Goal: Task Accomplishment & Management: Complete application form

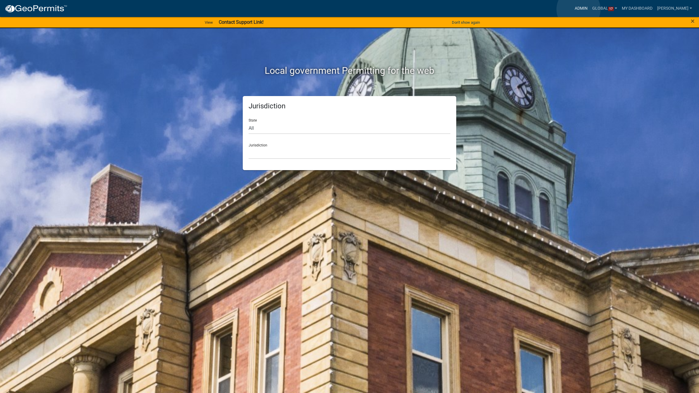
click at [579, 9] on link "Admin" at bounding box center [582, 8] width 18 height 11
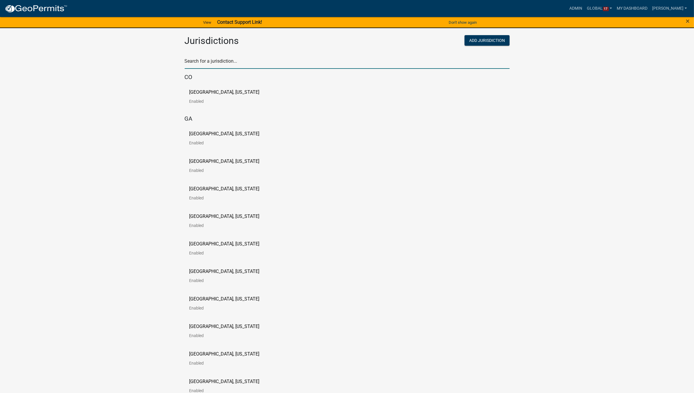
click at [313, 60] on input "text" at bounding box center [347, 63] width 325 height 12
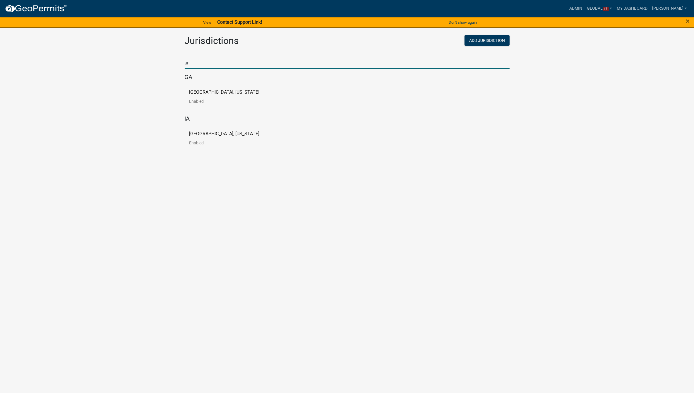
type input "a"
type input "warre"
click at [113, 102] on app-global-admin "Toggle drawer menu more_horiz Admin Global 17 Users Roles Payment Processors Wo…" at bounding box center [349, 58] width 699 height 114
click at [214, 92] on p "[GEOGRAPHIC_DATA], [US_STATE]" at bounding box center [227, 92] width 70 height 5
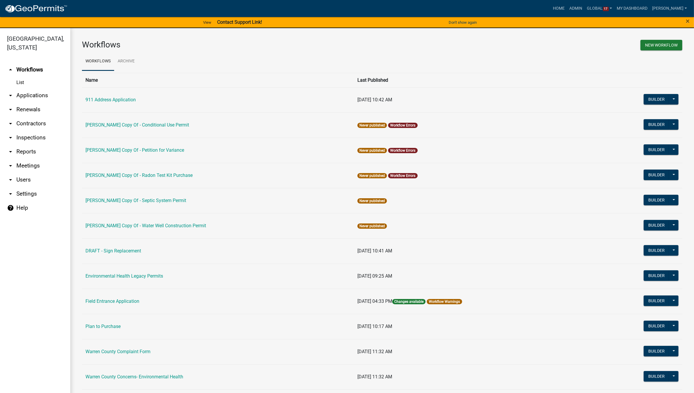
click at [31, 88] on link "arrow_drop_down Applications" at bounding box center [35, 95] width 70 height 14
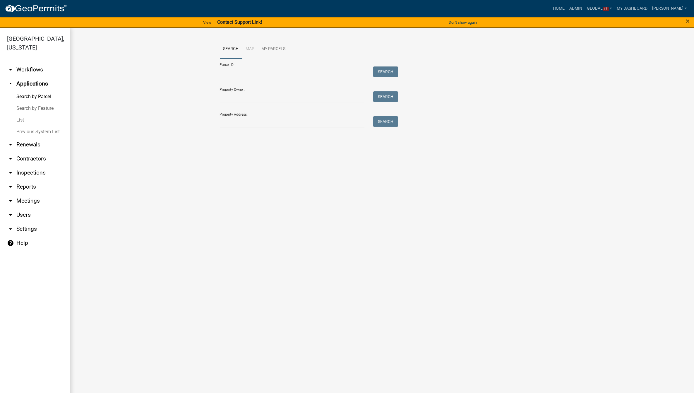
click at [19, 114] on link "List" at bounding box center [35, 120] width 70 height 12
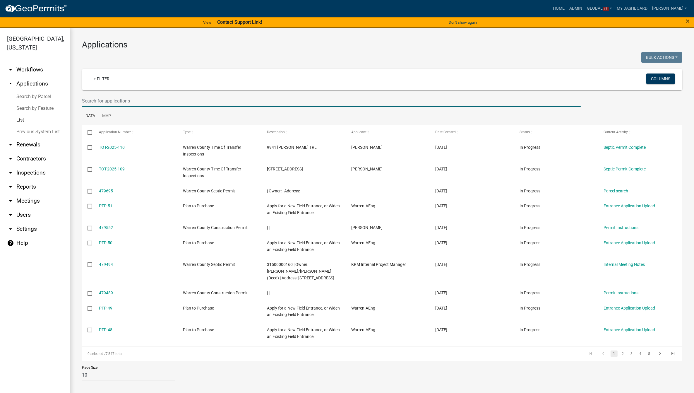
click at [114, 100] on input "text" at bounding box center [331, 101] width 499 height 12
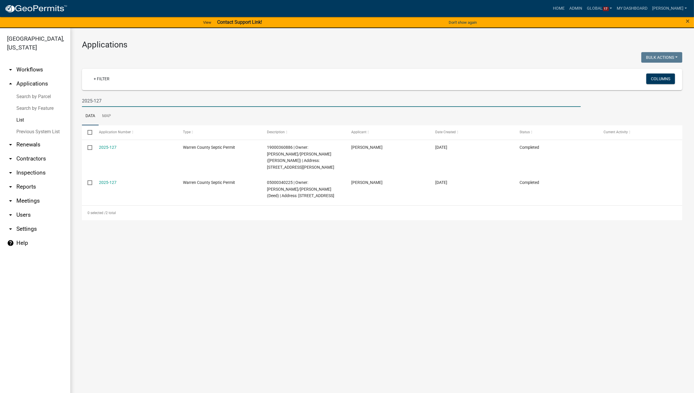
click at [114, 98] on input "2025-127" at bounding box center [331, 101] width 499 height 12
type input "2025-12"
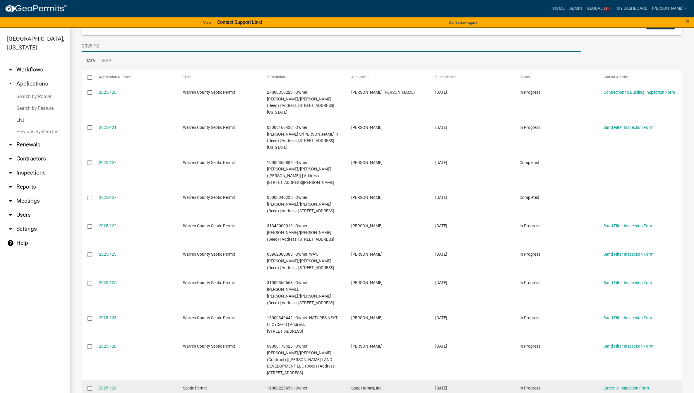
scroll to position [77, 0]
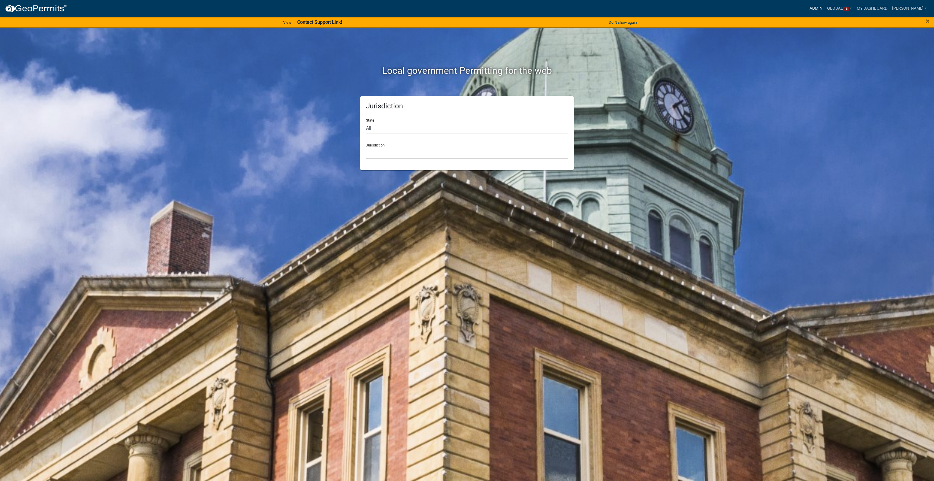
click at [811, 12] on link "Admin" at bounding box center [816, 8] width 18 height 11
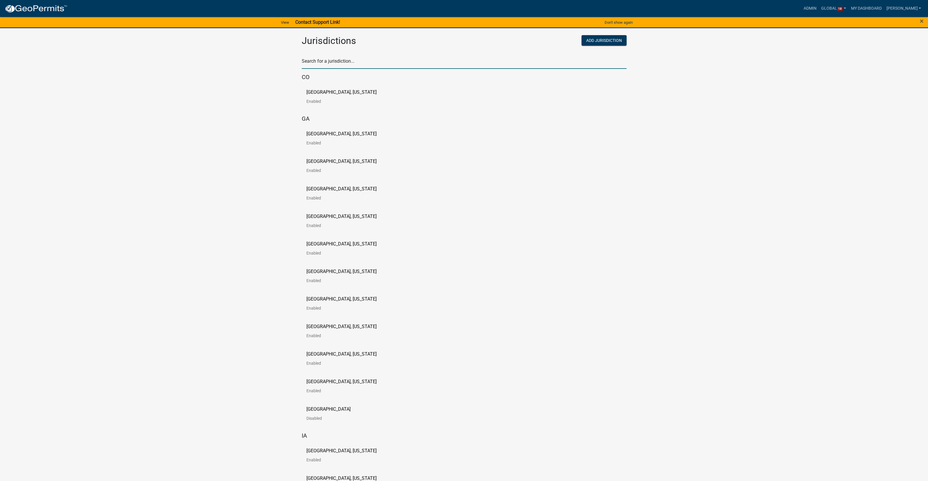
click at [399, 57] on input "text" at bounding box center [464, 63] width 325 height 12
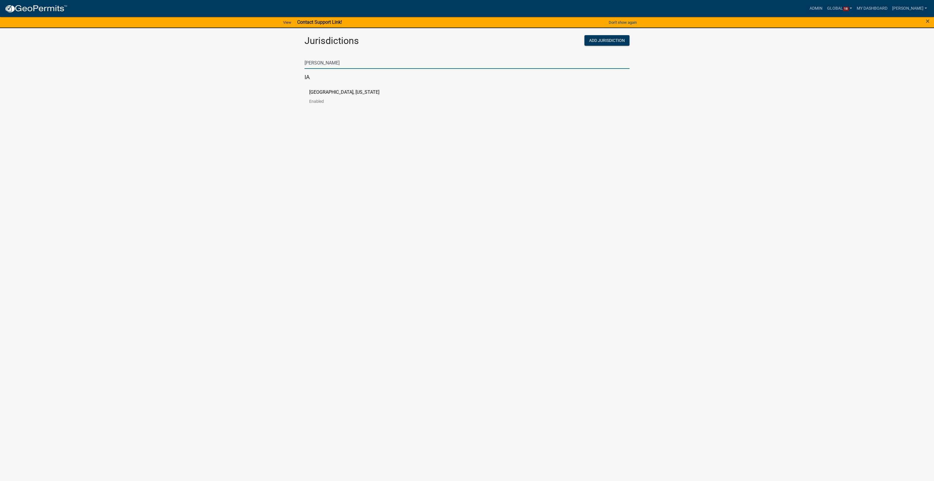
type input "[PERSON_NAME]"
click at [322, 93] on p "[GEOGRAPHIC_DATA], [US_STATE]" at bounding box center [344, 92] width 70 height 5
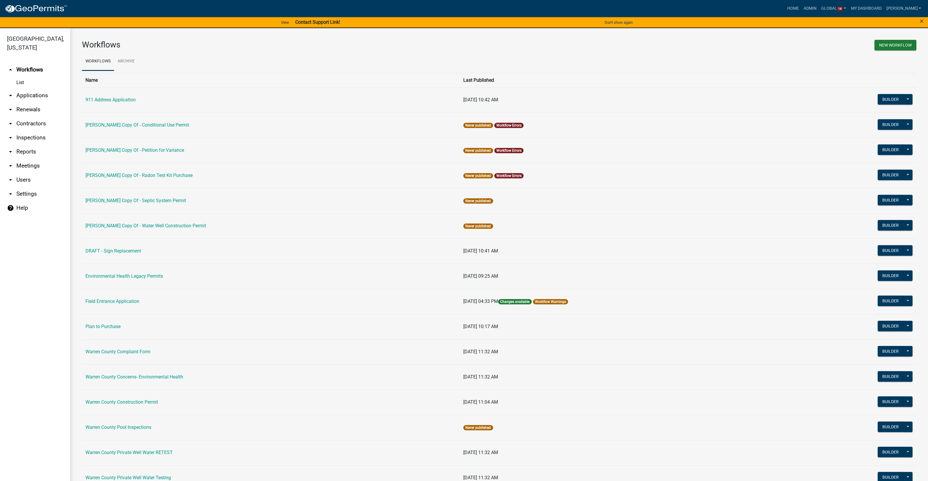
click at [26, 88] on link "arrow_drop_down Applications" at bounding box center [35, 95] width 70 height 14
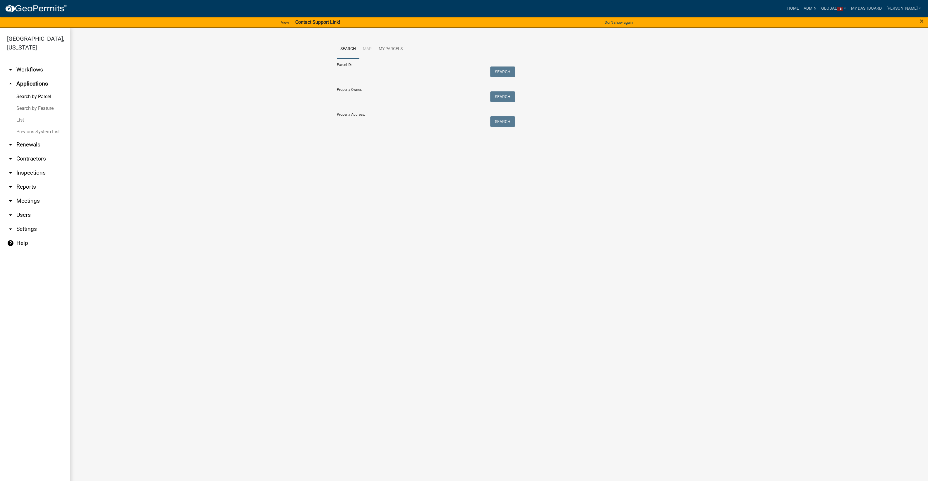
click at [20, 114] on link "List" at bounding box center [35, 120] width 70 height 12
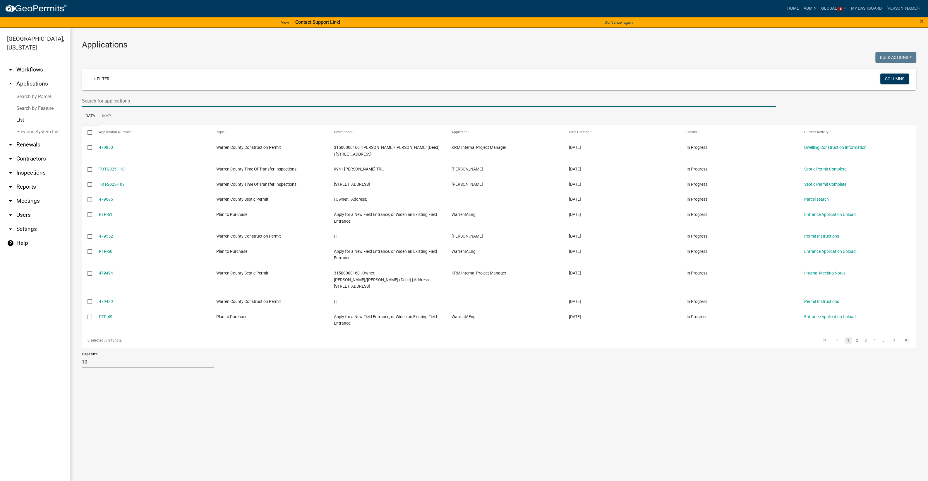
click at [127, 103] on input "text" at bounding box center [429, 101] width 694 height 12
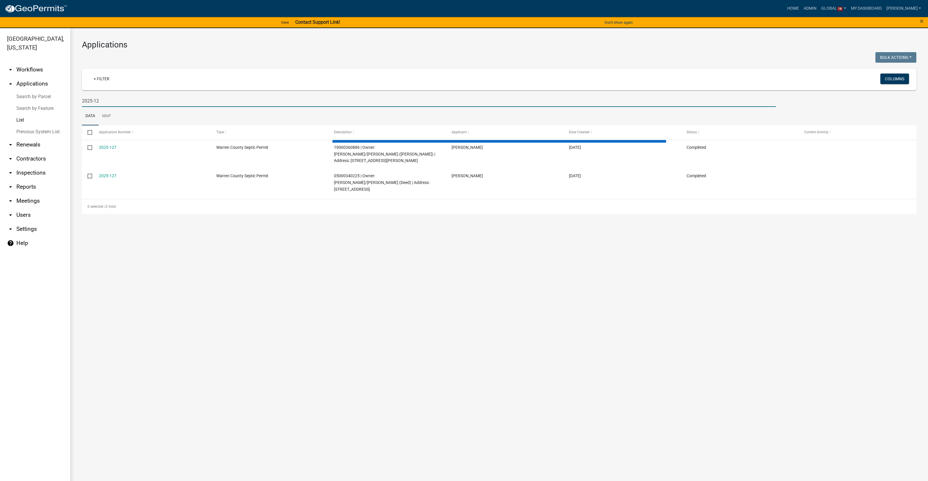
type input "2025-12"
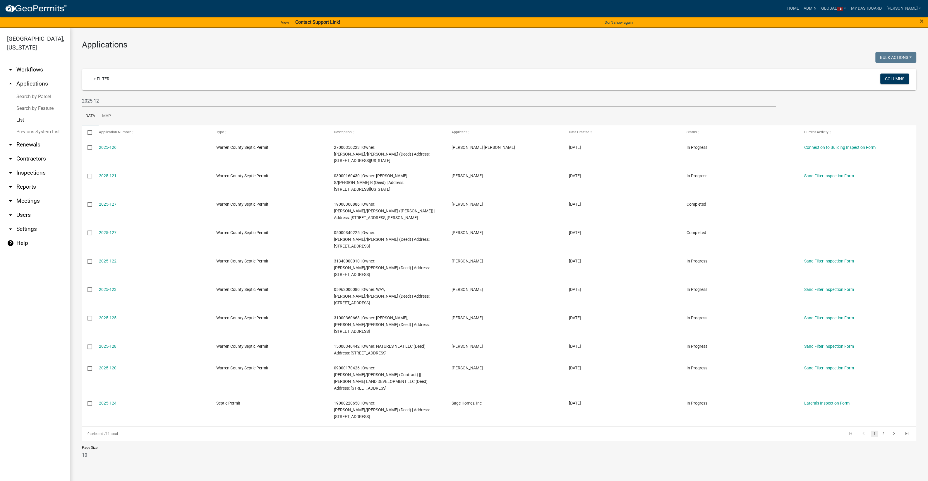
click at [15, 236] on link "help Help" at bounding box center [35, 243] width 70 height 14
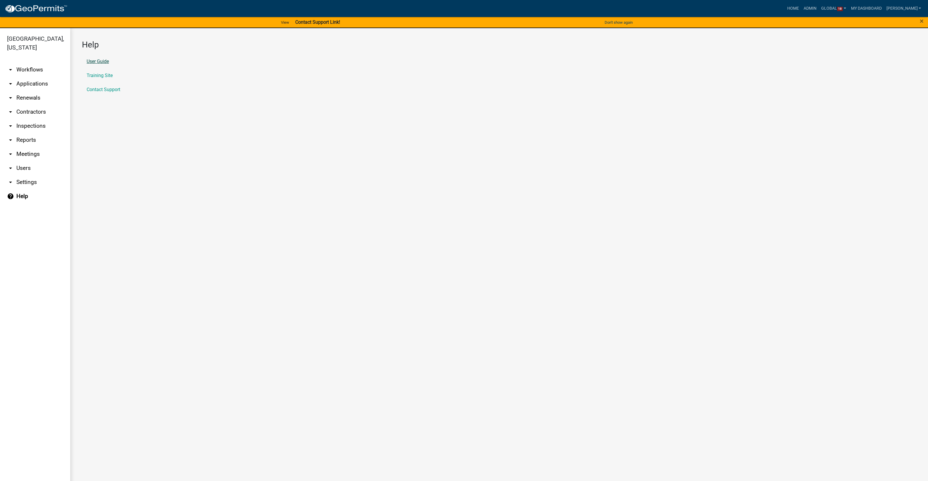
click at [95, 61] on link "User Guide" at bounding box center [98, 61] width 22 height 5
click at [40, 77] on link "arrow_drop_down Applications" at bounding box center [35, 84] width 70 height 14
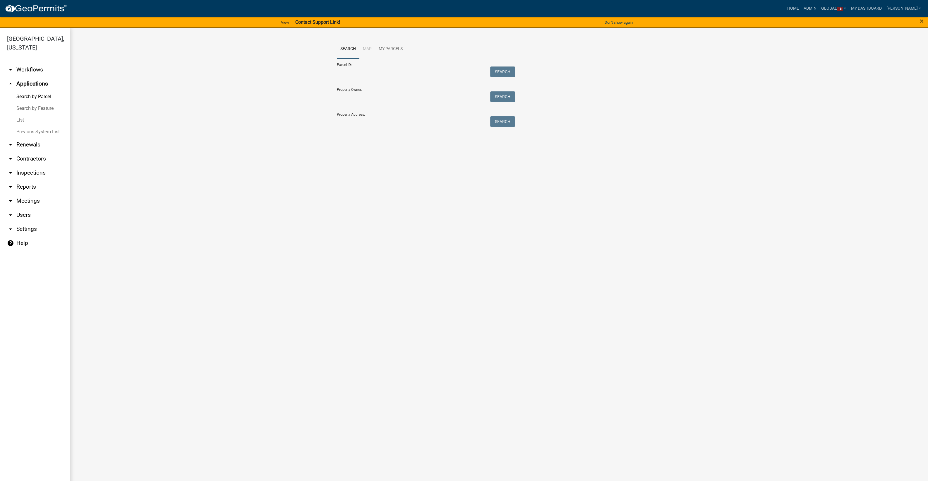
click at [21, 114] on link "List" at bounding box center [35, 120] width 70 height 12
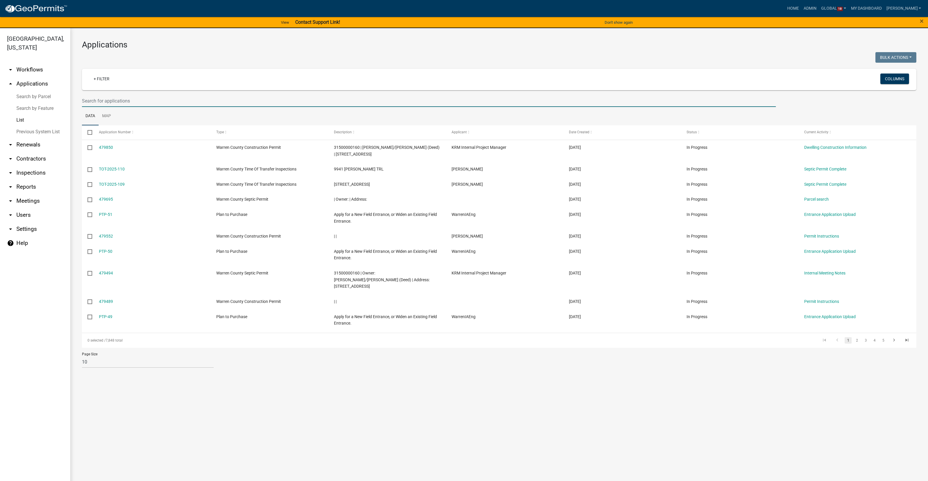
click at [143, 100] on input "text" at bounding box center [429, 101] width 694 height 12
type input "2025-127"
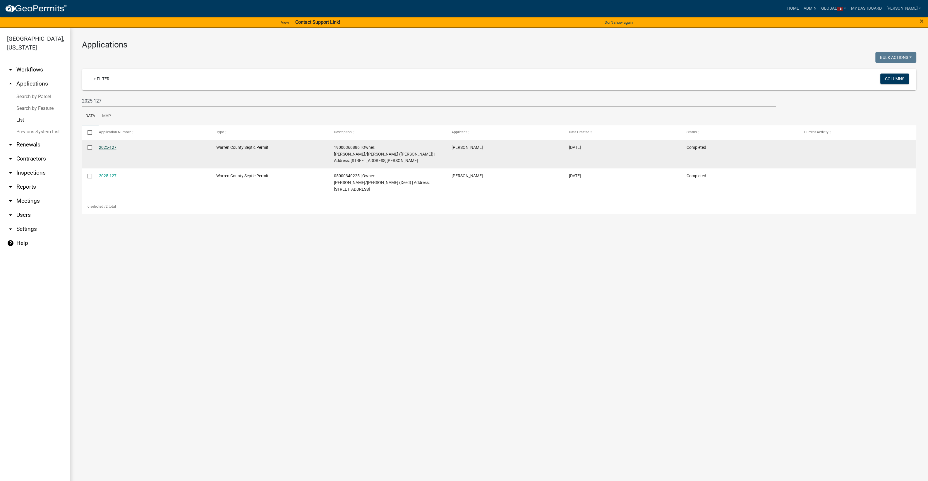
click at [112, 148] on link "2025-127" at bounding box center [108, 147] width 18 height 5
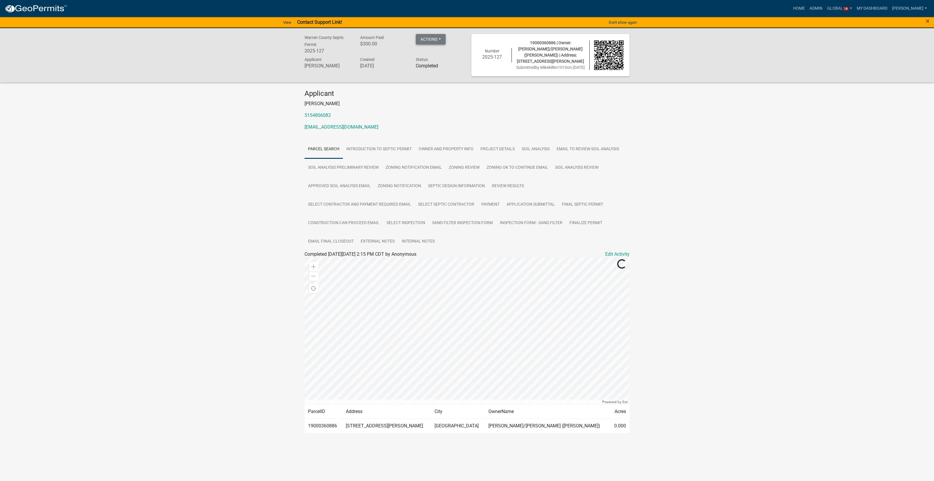
click at [425, 38] on button "Actions" at bounding box center [431, 39] width 30 height 11
click at [432, 114] on link "Edit Application Number" at bounding box center [457, 111] width 82 height 14
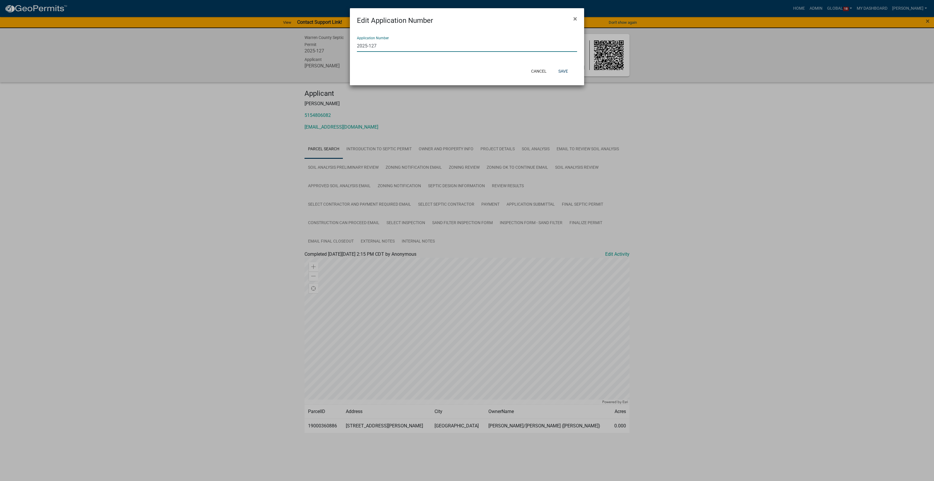
click at [389, 49] on input "2025-127" at bounding box center [467, 46] width 220 height 12
click at [218, 109] on ngb-modal-window "Edit Application Number × Application Number 2025-127 Cancel Save" at bounding box center [467, 240] width 934 height 481
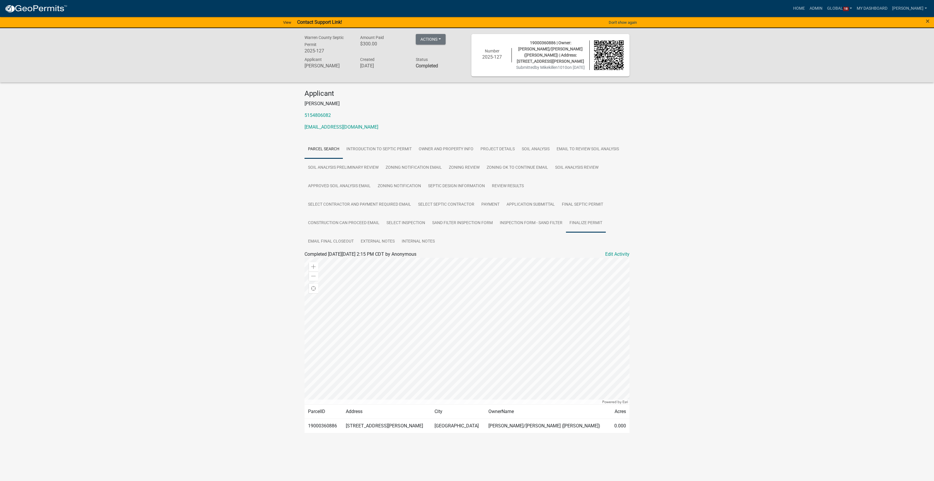
click at [576, 219] on link "Finalize Permit" at bounding box center [586, 223] width 40 height 19
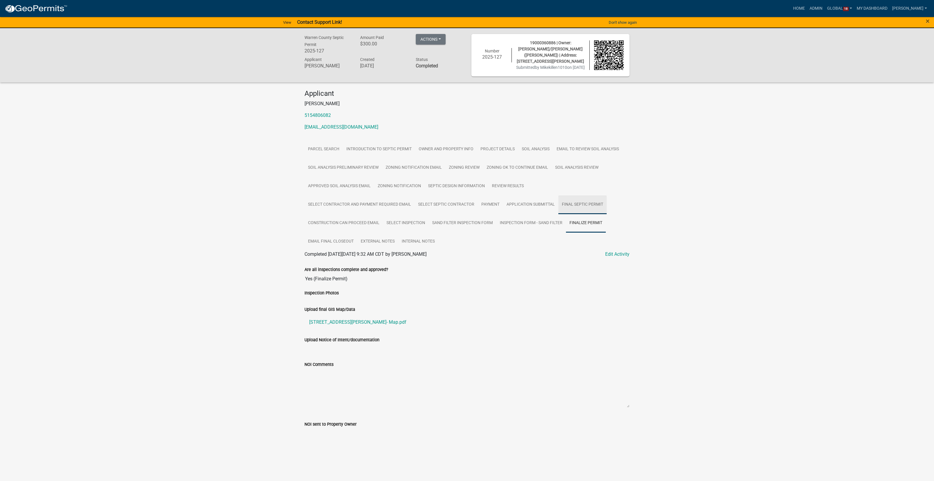
click at [573, 202] on link "Final Septic Permit" at bounding box center [582, 204] width 48 height 19
click at [340, 260] on link "Final Septic Permit" at bounding box center [323, 261] width 39 height 6
click at [624, 256] on link "Edit Activity" at bounding box center [617, 254] width 24 height 7
click at [623, 253] on link "Edit Activity" at bounding box center [617, 254] width 24 height 7
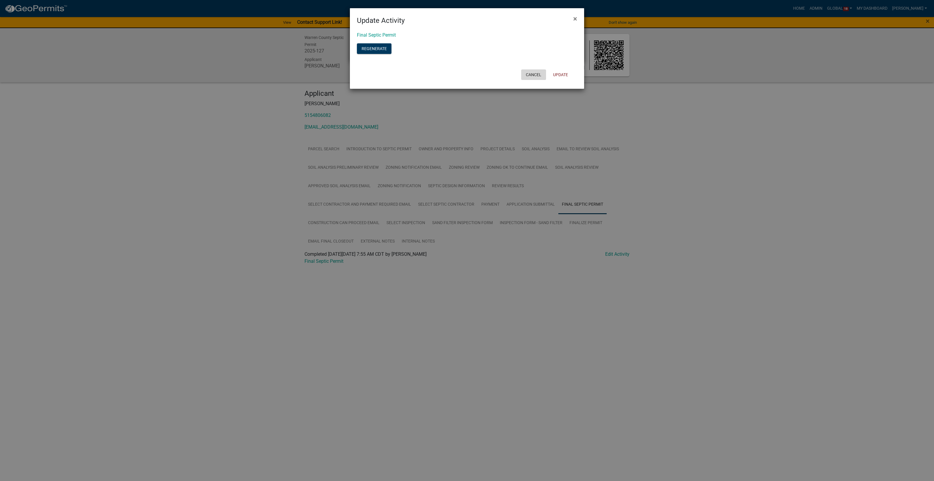
click at [534, 73] on button "Cancel" at bounding box center [533, 74] width 25 height 11
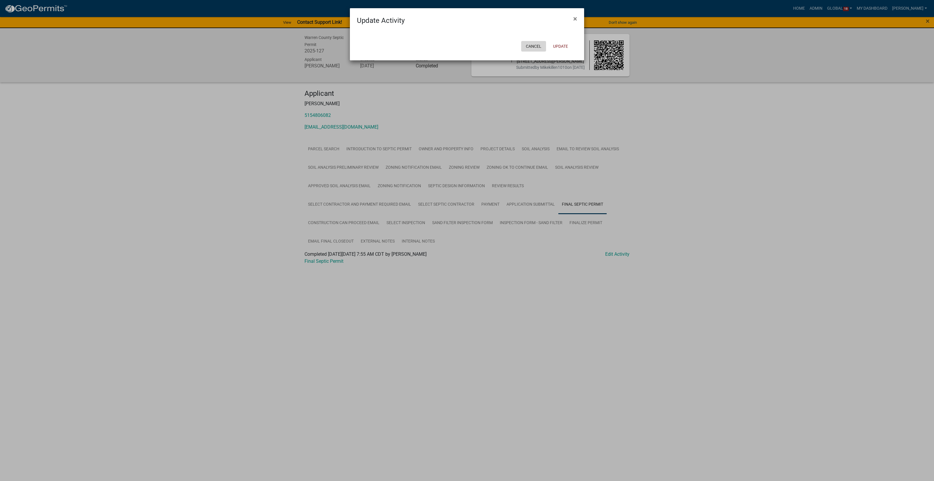
click at [534, 46] on button "Cancel" at bounding box center [533, 46] width 25 height 11
click at [533, 47] on button "Cancel" at bounding box center [533, 46] width 25 height 11
click at [577, 18] on span "×" at bounding box center [575, 19] width 4 height 8
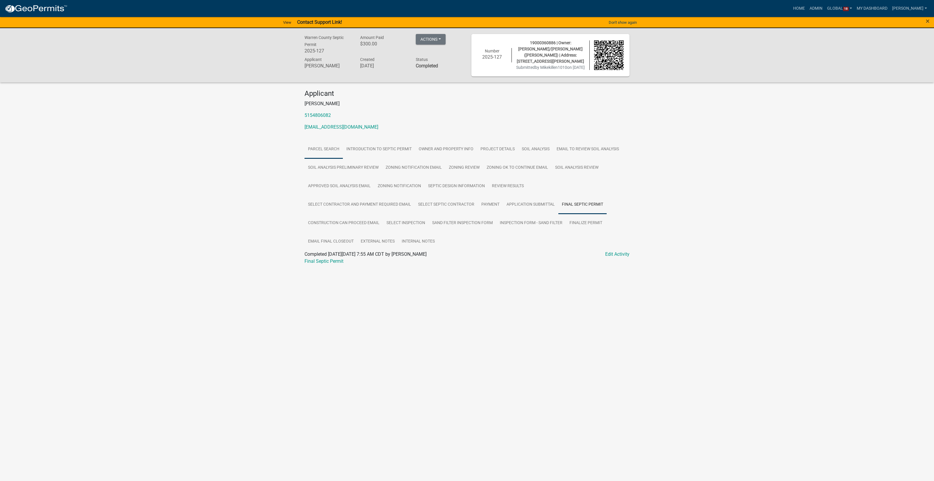
click at [329, 148] on link "Parcel search" at bounding box center [323, 149] width 38 height 19
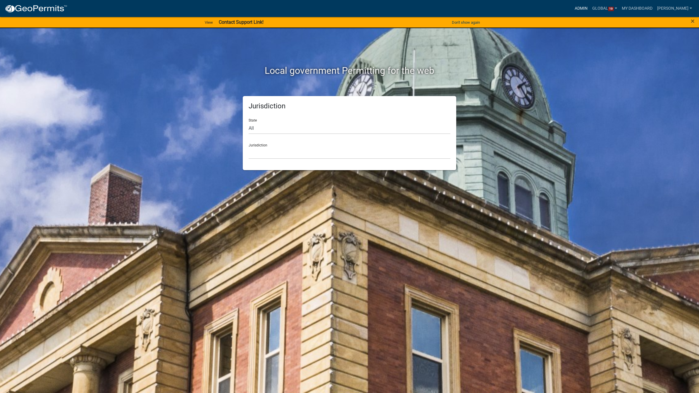
click at [574, 4] on link "Admin" at bounding box center [582, 8] width 18 height 11
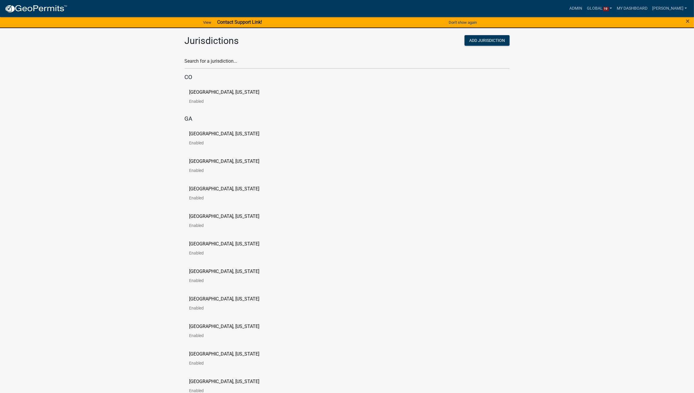
click at [218, 91] on p "[GEOGRAPHIC_DATA], [US_STATE]" at bounding box center [224, 92] width 70 height 5
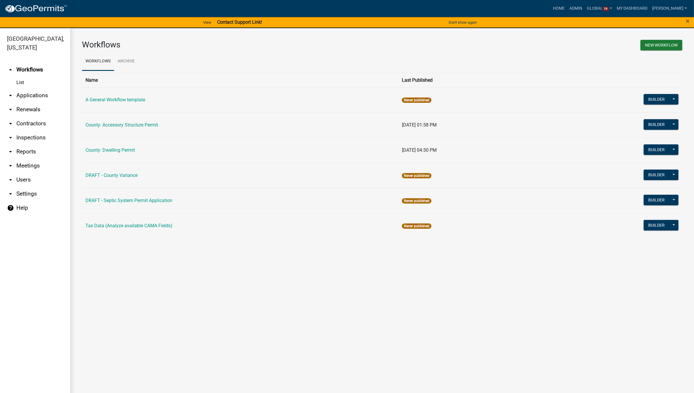
click at [42, 95] on link "arrow_drop_down Applications" at bounding box center [35, 95] width 70 height 14
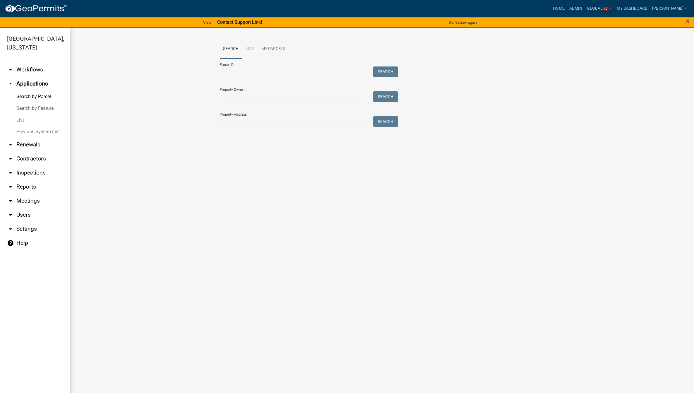
click at [18, 121] on link "List" at bounding box center [35, 120] width 70 height 12
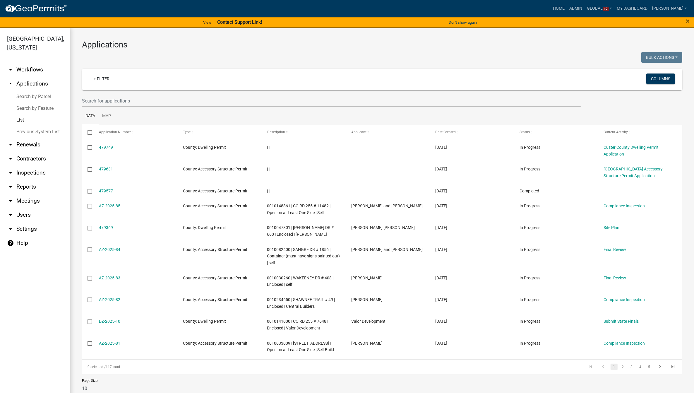
click at [38, 95] on link "Search by Parcel" at bounding box center [35, 97] width 70 height 12
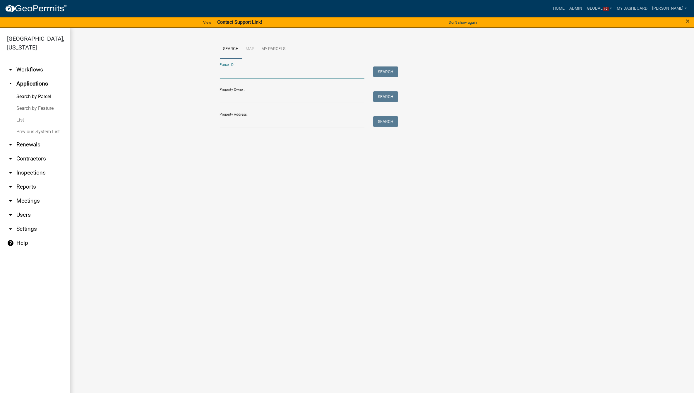
click at [259, 75] on input "Parcel ID:" at bounding box center [292, 72] width 145 height 12
type input "0010017102"
click at [392, 72] on button "Search" at bounding box center [385, 71] width 25 height 11
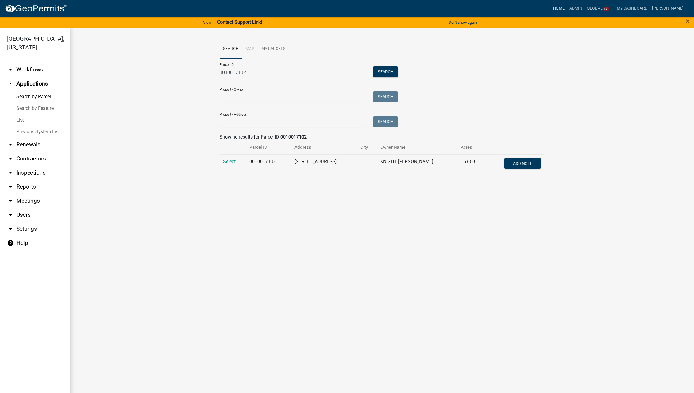
click at [558, 7] on link "Home" at bounding box center [559, 8] width 16 height 11
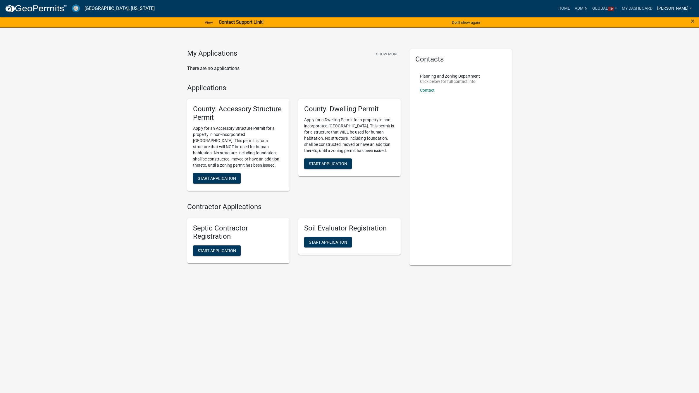
click at [669, 9] on link "[PERSON_NAME]" at bounding box center [675, 8] width 40 height 11
click at [658, 73] on link "Logout" at bounding box center [670, 71] width 50 height 14
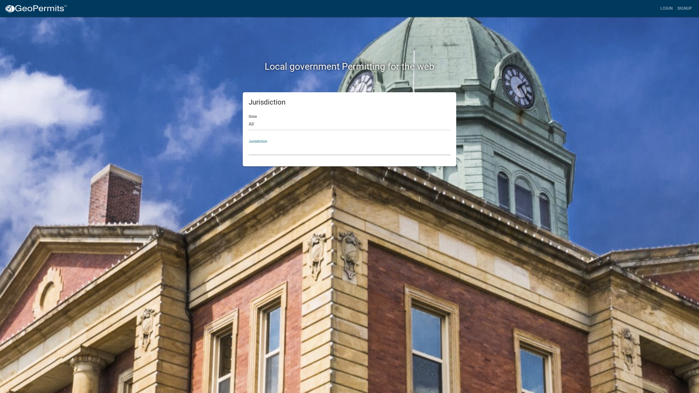
drag, startPoint x: 305, startPoint y: 147, endPoint x: 305, endPoint y: 141, distance: 6.1
click at [305, 147] on select "Custer County, Colorado Carroll County, Georgia Cook County, Georgia Crawford C…" at bounding box center [350, 149] width 202 height 12
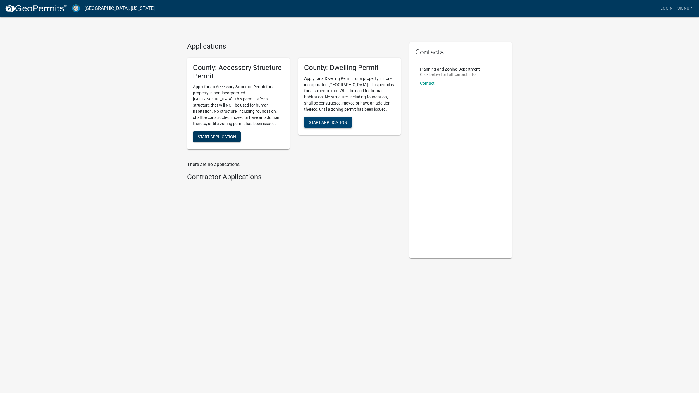
click at [335, 123] on span "Start Application" at bounding box center [328, 122] width 38 height 5
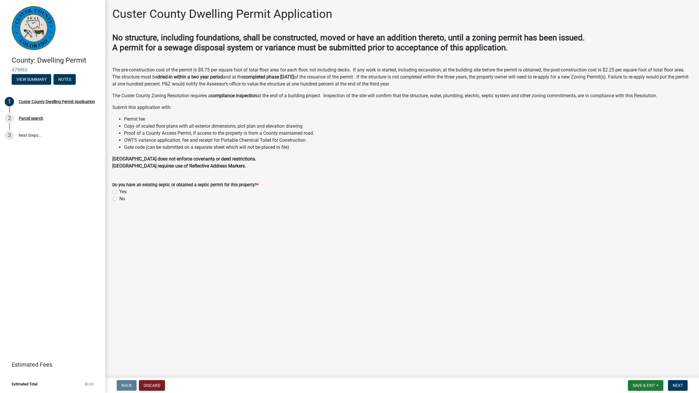
click at [119, 198] on label "No" at bounding box center [122, 198] width 6 height 7
click at [119, 198] on input "No" at bounding box center [121, 197] width 4 height 4
radio input "true"
click at [685, 387] on button "Next" at bounding box center [678, 385] width 20 height 11
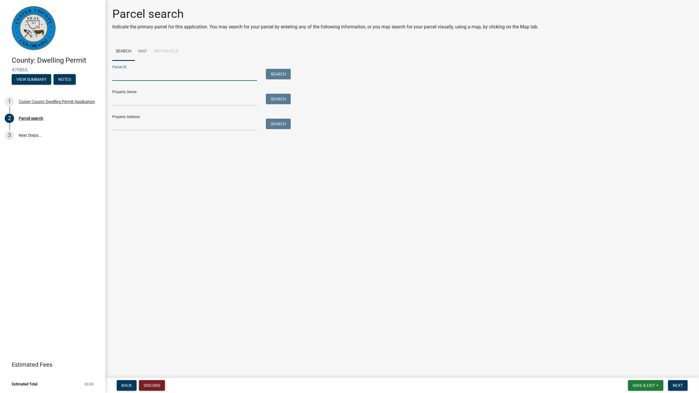
click at [174, 72] on input "Parcel ID:" at bounding box center [184, 75] width 145 height 12
type input "0010017102"
click at [278, 72] on button "Search" at bounding box center [278, 74] width 25 height 11
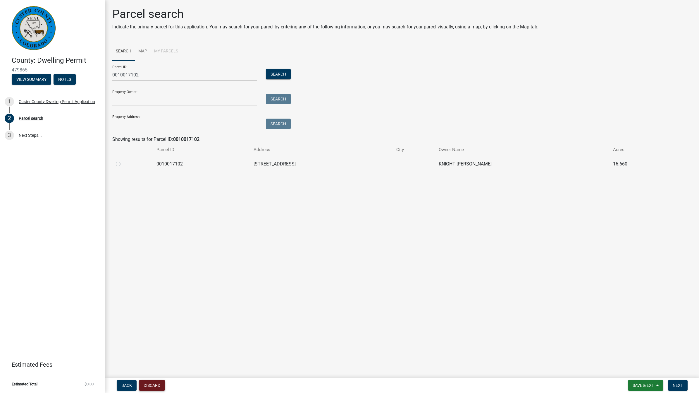
click at [154, 384] on button "Discard" at bounding box center [152, 385] width 26 height 11
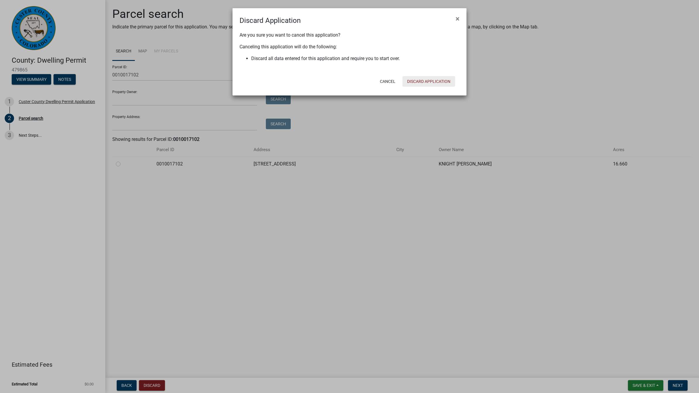
click at [440, 80] on button "Discard Application" at bounding box center [429, 81] width 53 height 11
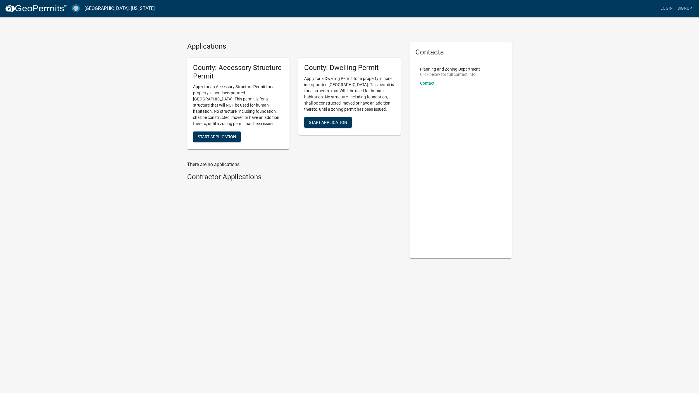
click at [637, 105] on div "Applications County: Accessory Structure Permit Apply for an Accessory Structur…" at bounding box center [349, 148] width 699 height 297
click at [671, 9] on link "Login" at bounding box center [666, 8] width 17 height 11
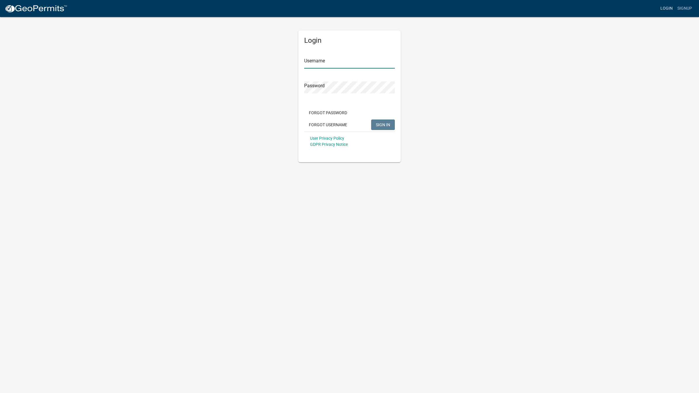
type input "[PERSON_NAME]"
click at [381, 122] on span "SIGN IN" at bounding box center [383, 124] width 14 height 5
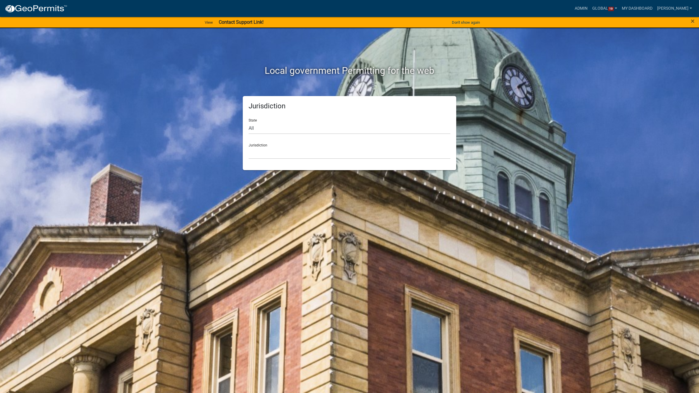
click at [501, 6] on div "Admin Global 19 Users Roles Payment Processors Workflows Contractor Document Ty…" at bounding box center [383, 8] width 623 height 11
